Goal: Task Accomplishment & Management: Use online tool/utility

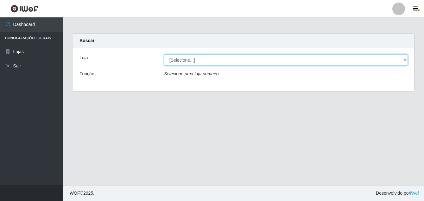
click at [405, 58] on select "[Selecione...] Ajubá Mercado" at bounding box center [286, 59] width 244 height 11
select select "402"
click at [164, 54] on select "[Selecione...] Ajubá Mercado" at bounding box center [286, 59] width 244 height 11
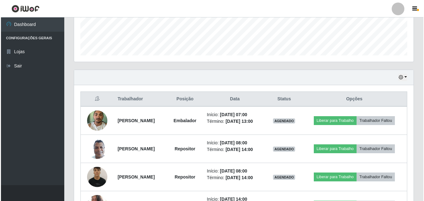
scroll to position [190, 0]
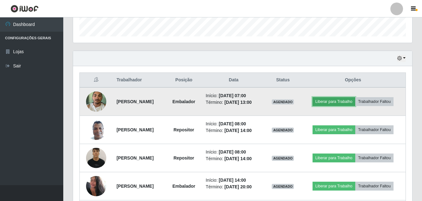
click at [338, 102] on button "Liberar para Trabalho" at bounding box center [334, 101] width 43 height 9
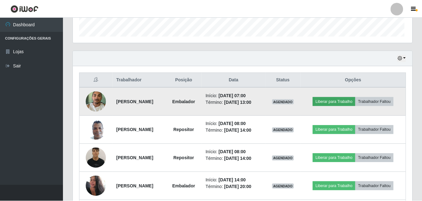
scroll to position [131, 336]
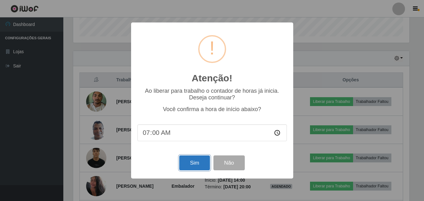
click at [184, 163] on button "Sim" at bounding box center [194, 162] width 31 height 15
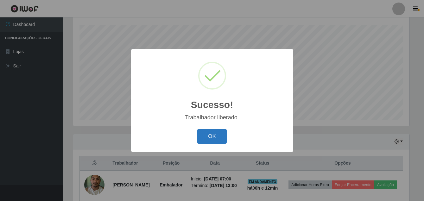
click at [211, 139] on button "OK" at bounding box center [211, 136] width 29 height 15
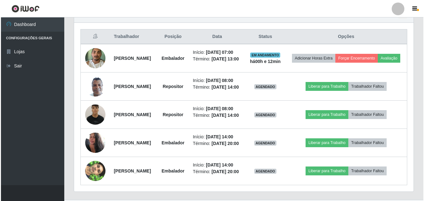
scroll to position [265, 0]
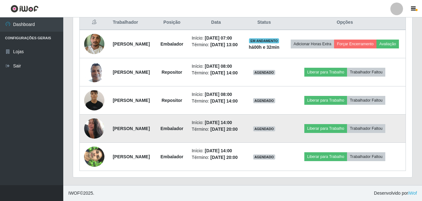
click at [91, 142] on img at bounding box center [94, 128] width 20 height 27
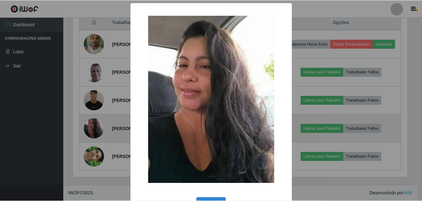
scroll to position [131, 336]
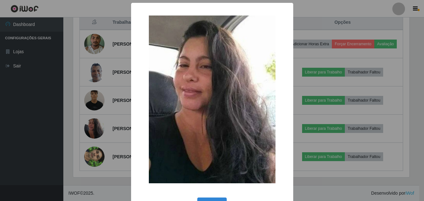
click at [39, 137] on div "× OK Cancel" at bounding box center [212, 100] width 424 height 201
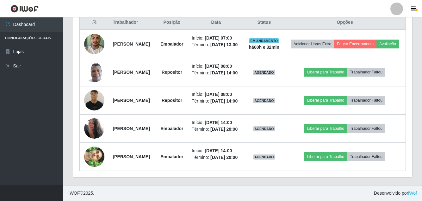
scroll to position [273, 0]
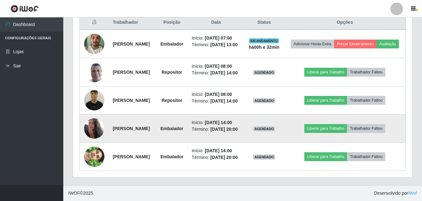
click at [87, 142] on img at bounding box center [94, 128] width 20 height 27
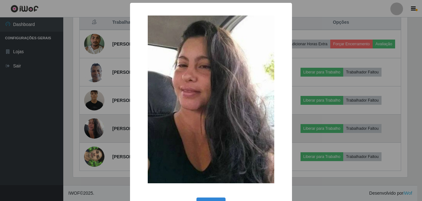
scroll to position [131, 336]
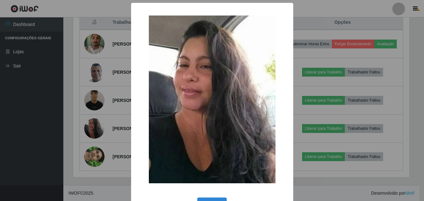
click at [51, 150] on div "× OK Cancel" at bounding box center [212, 100] width 424 height 201
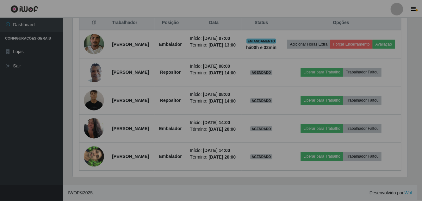
scroll to position [131, 339]
